Goal: Information Seeking & Learning: Learn about a topic

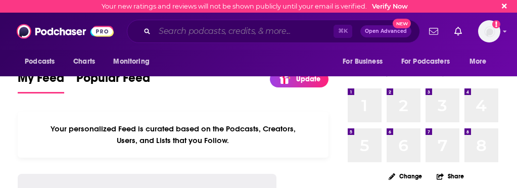
click at [225, 33] on input "Search podcasts, credits, & more..." at bounding box center [244, 31] width 179 height 16
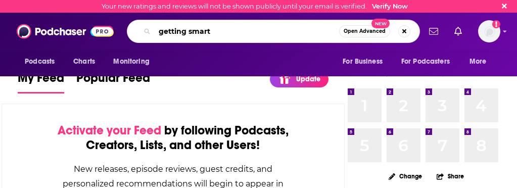
type input "getting smart"
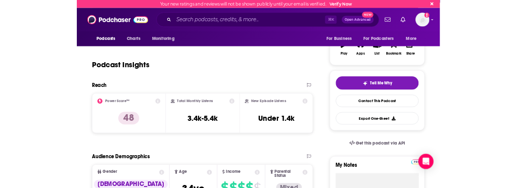
scroll to position [152, 0]
